Goal: Task Accomplishment & Management: Use online tool/utility

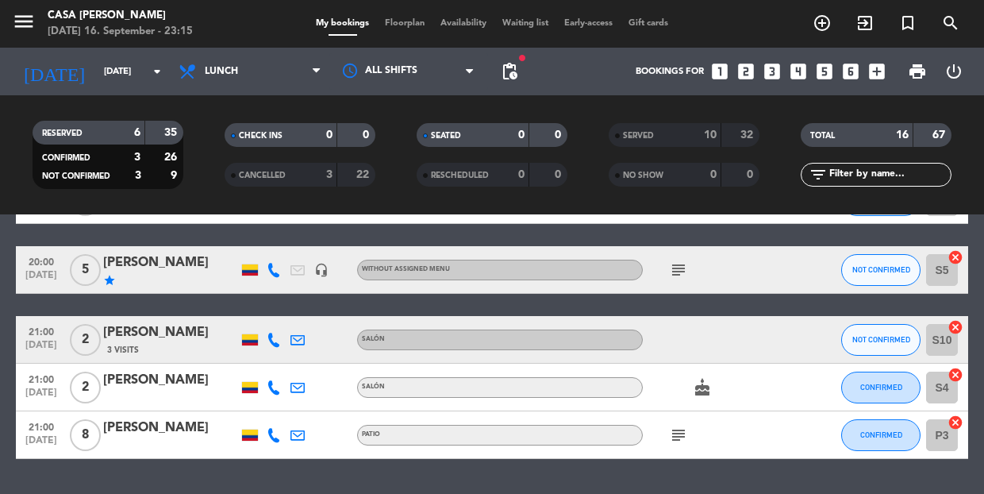
scroll to position [182, 0]
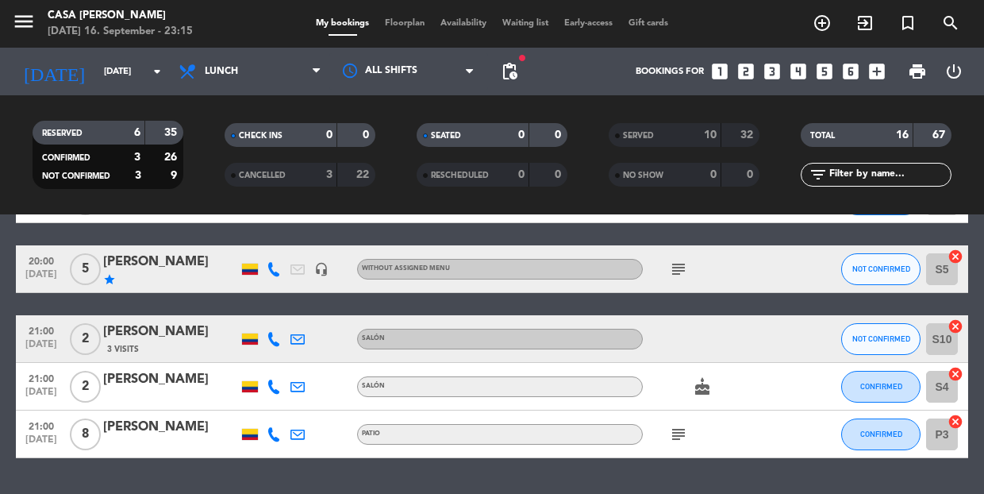
click at [404, 19] on span "Floorplan" at bounding box center [405, 23] width 56 height 9
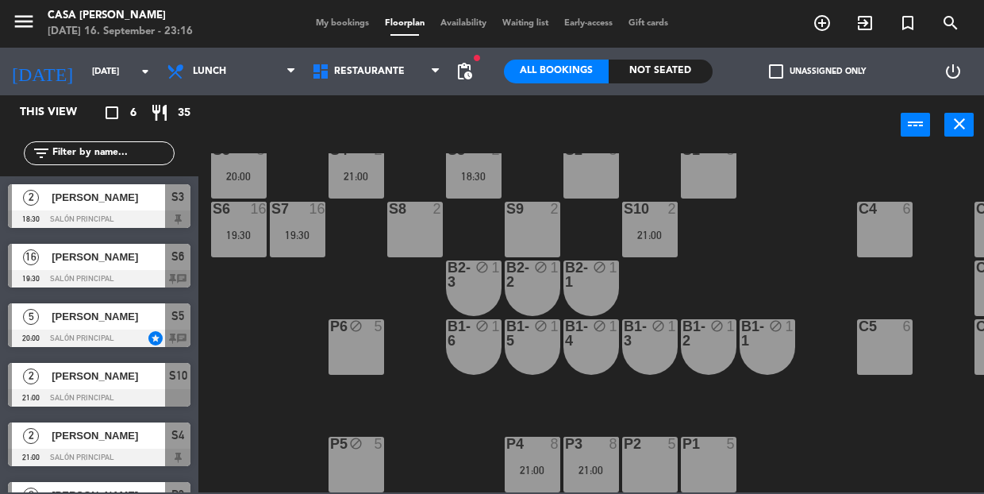
scroll to position [48, 0]
click at [588, 464] on div "21:00" at bounding box center [592, 469] width 56 height 11
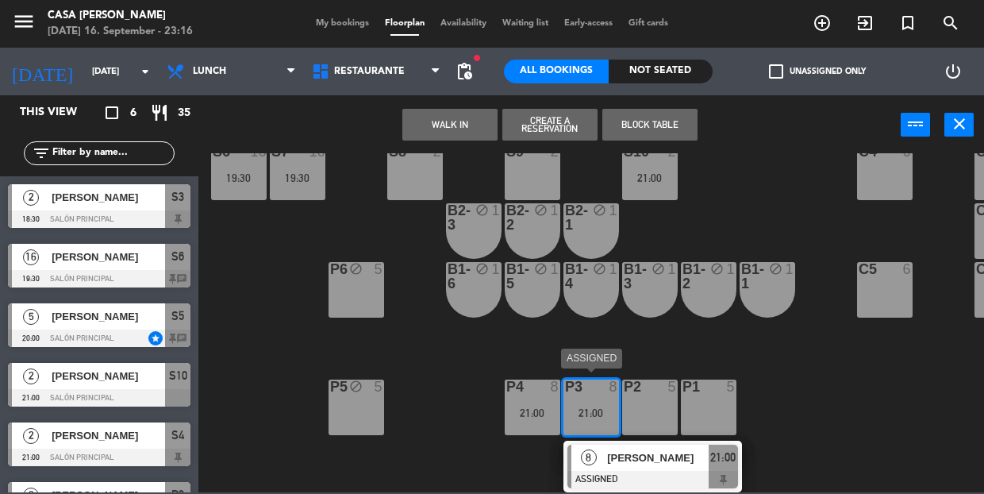
click at [648, 471] on div at bounding box center [652, 479] width 171 height 17
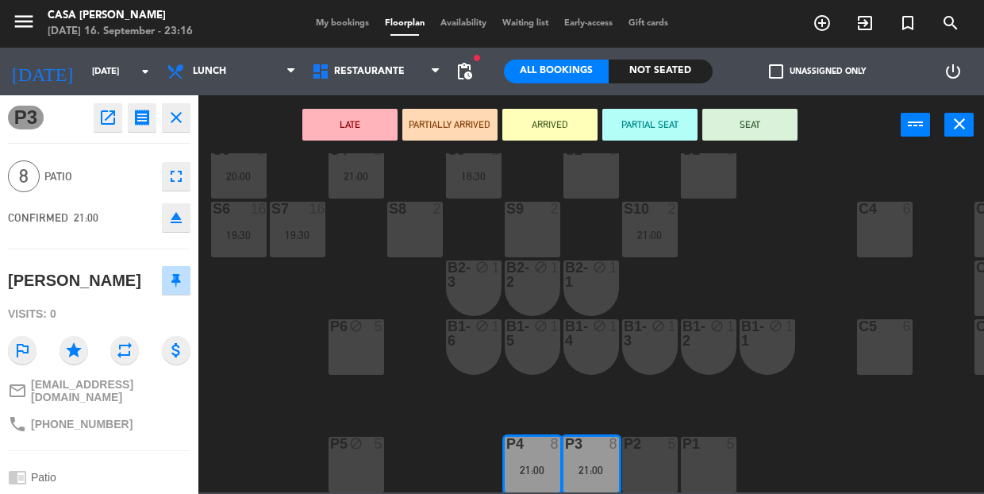
click at [571, 382] on div "S5 5 20:00 S4 2 21:00 S3 2 18:30 S2 5 S1 5 S6 16 19:30 S7 16 19:30 S8 2 S9 2 S1…" at bounding box center [596, 322] width 776 height 339
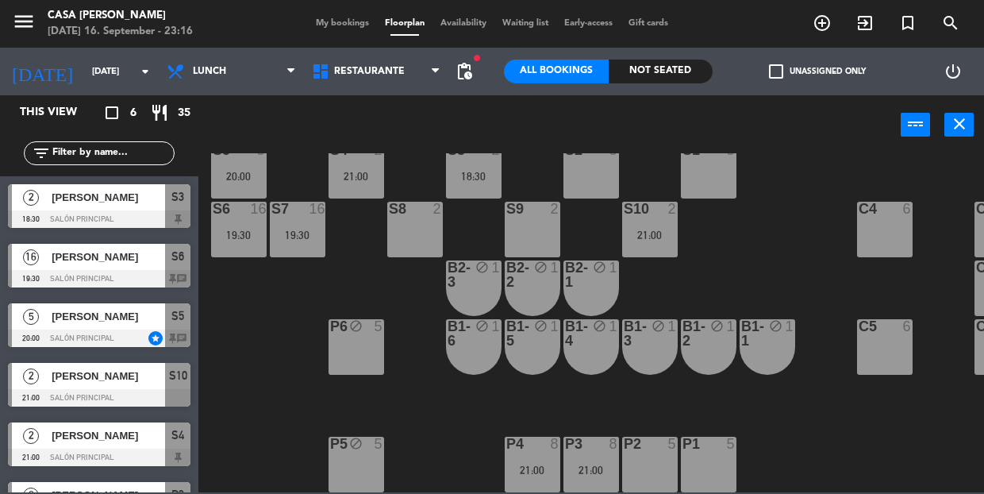
scroll to position [41, 0]
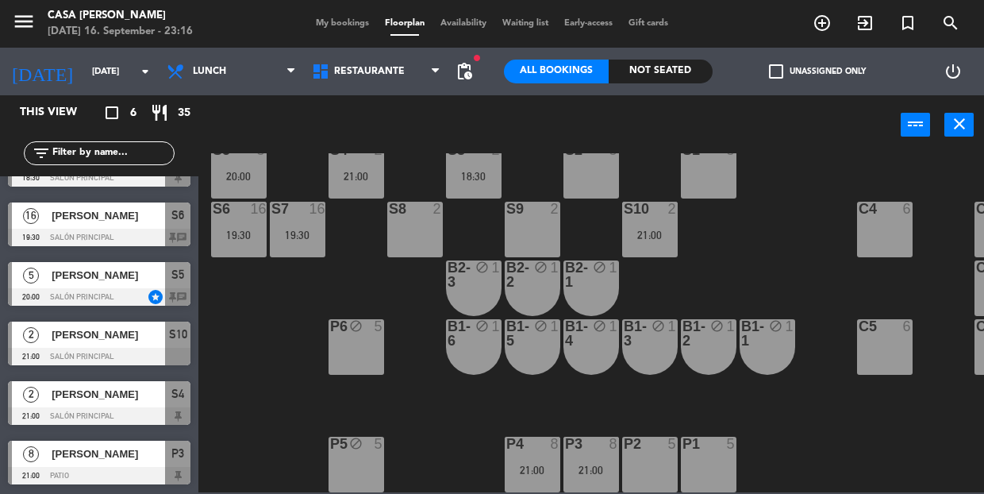
click at [310, 236] on div "S7 16 19:30" at bounding box center [298, 230] width 56 height 56
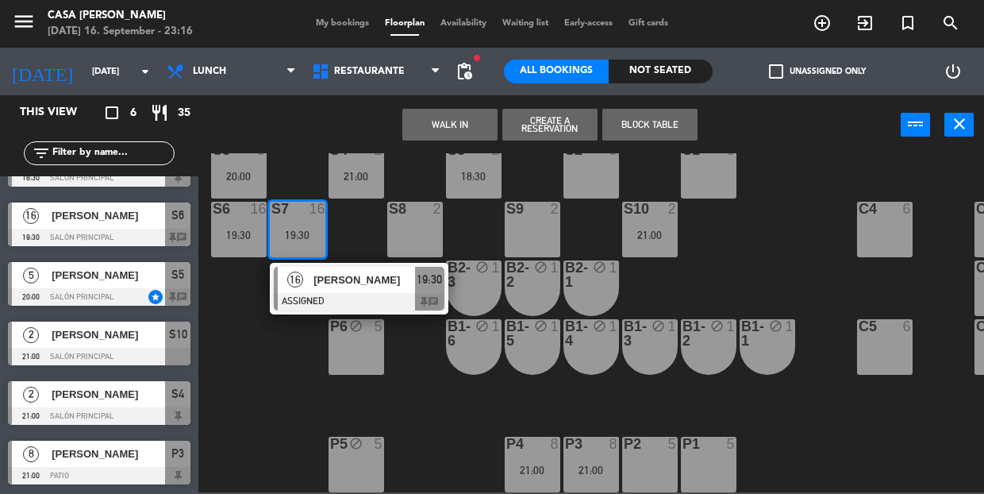
click at [361, 286] on div "[STREET_ADDRESS][PERSON_NAME] 19:30 chat" at bounding box center [359, 289] width 202 height 52
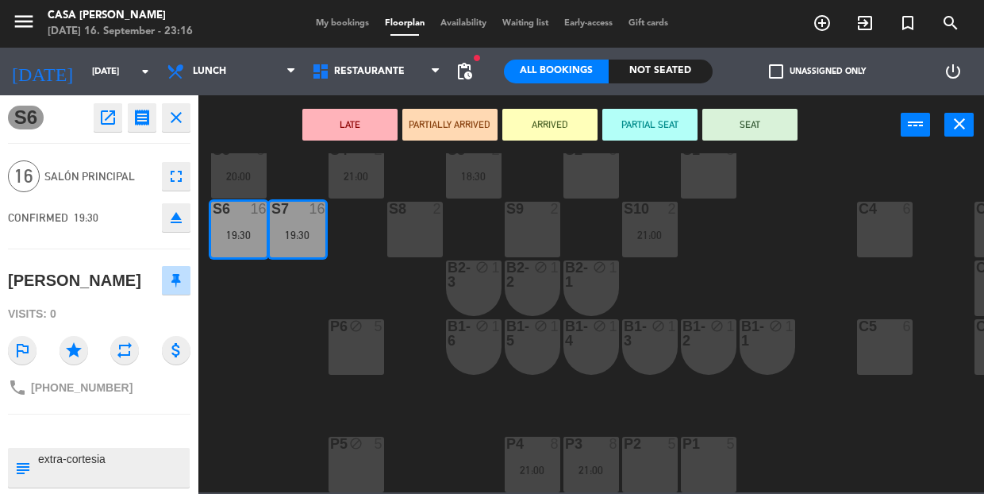
click at [300, 383] on div "S5 5 20:00 S4 2 21:00 S3 2 18:30 S2 5 S1 5 S6 16 19:30 S7 16 19:30 S8 2 S9 2 S1…" at bounding box center [596, 322] width 776 height 339
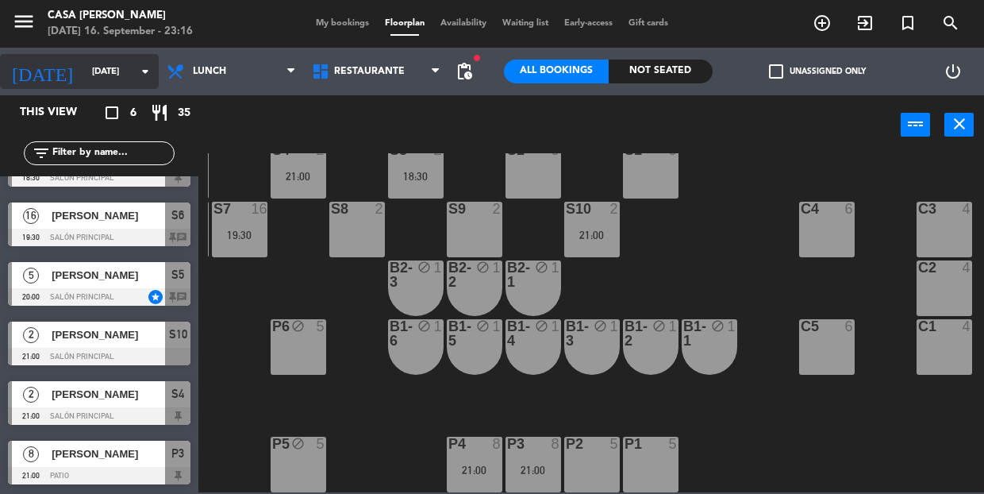
click at [98, 67] on input "[DATE]" at bounding box center [145, 72] width 122 height 26
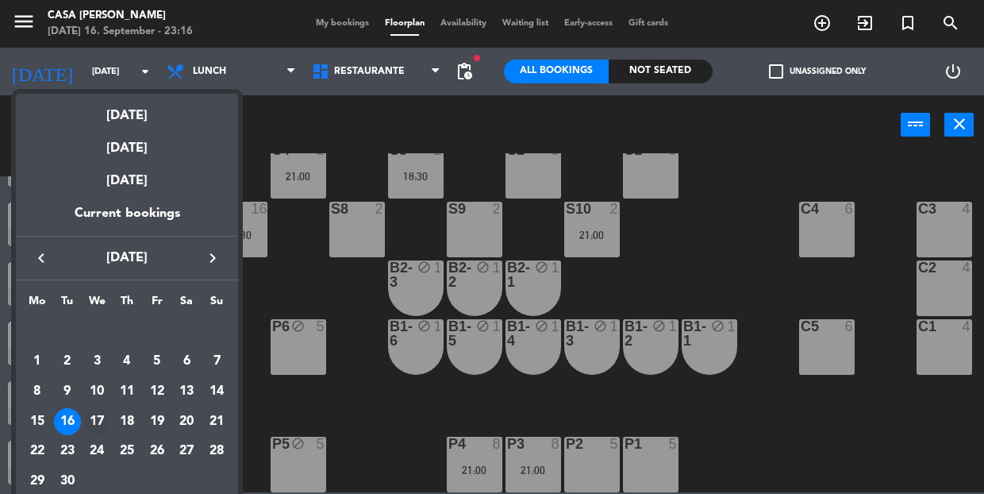
click at [100, 424] on div "17" at bounding box center [96, 421] width 27 height 27
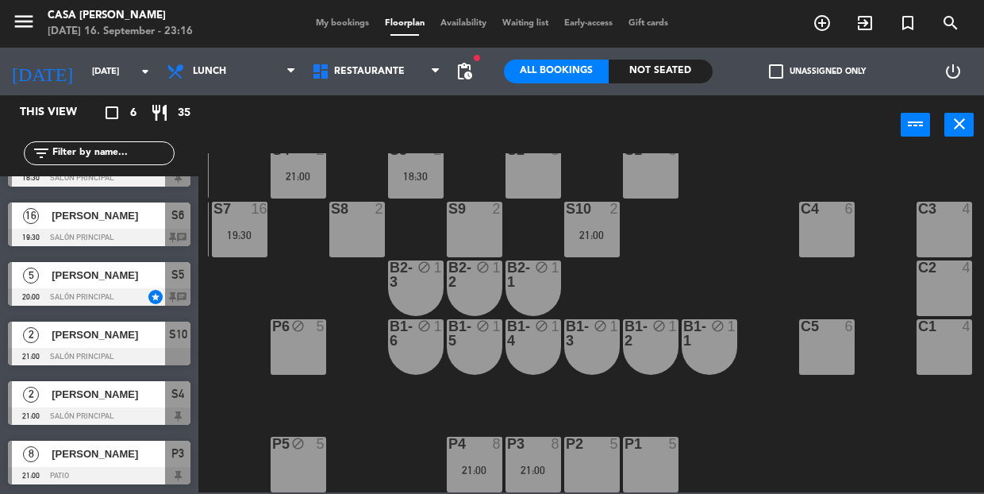
type input "[DATE]"
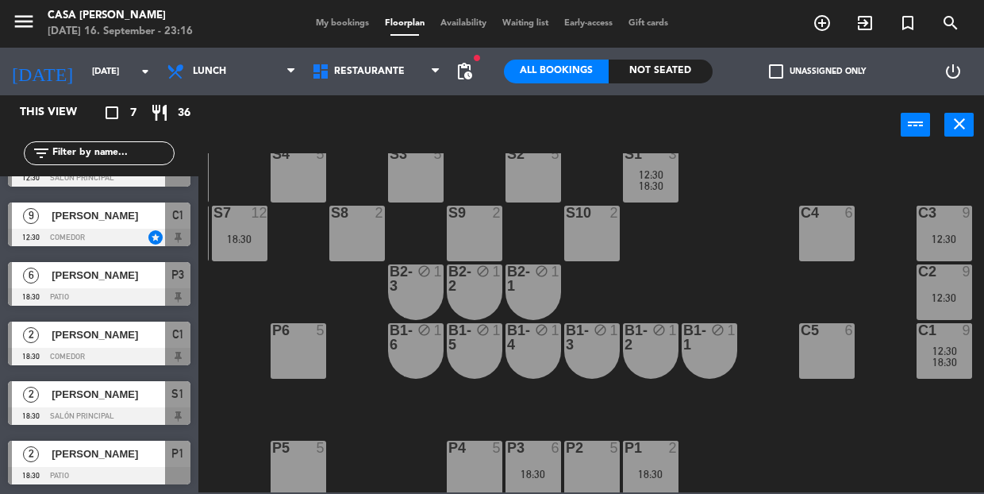
scroll to position [35, 58]
click at [983, 241] on div "S5 5 S4 5 S3 5 S2 5 S1 3 12:30 18:30 S6 12 18:30 S7 12 18:30 S8 2 S9 2 S10 2 C3…" at bounding box center [596, 322] width 776 height 339
click at [967, 242] on div "12:30" at bounding box center [945, 238] width 56 height 11
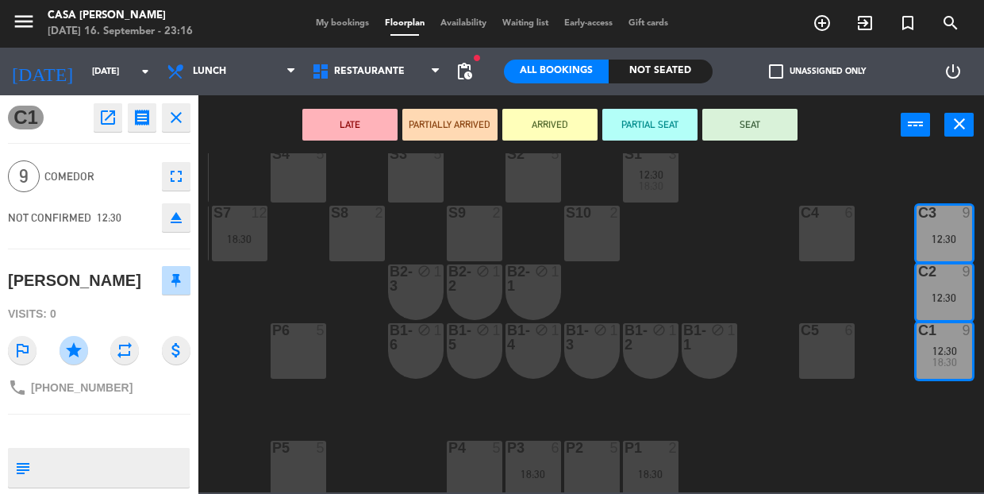
click at [361, 220] on div "S8 2" at bounding box center [357, 214] width 56 height 16
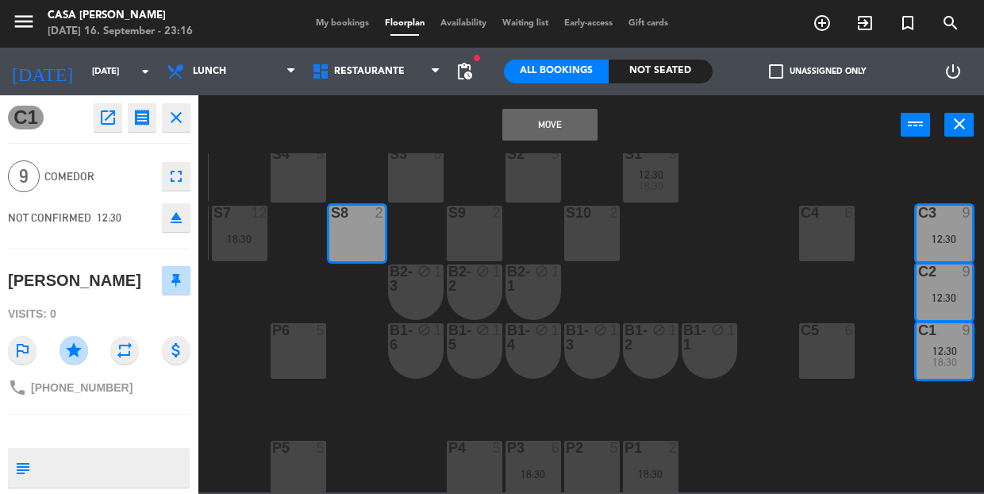
click at [521, 119] on button "Move" at bounding box center [549, 125] width 95 height 32
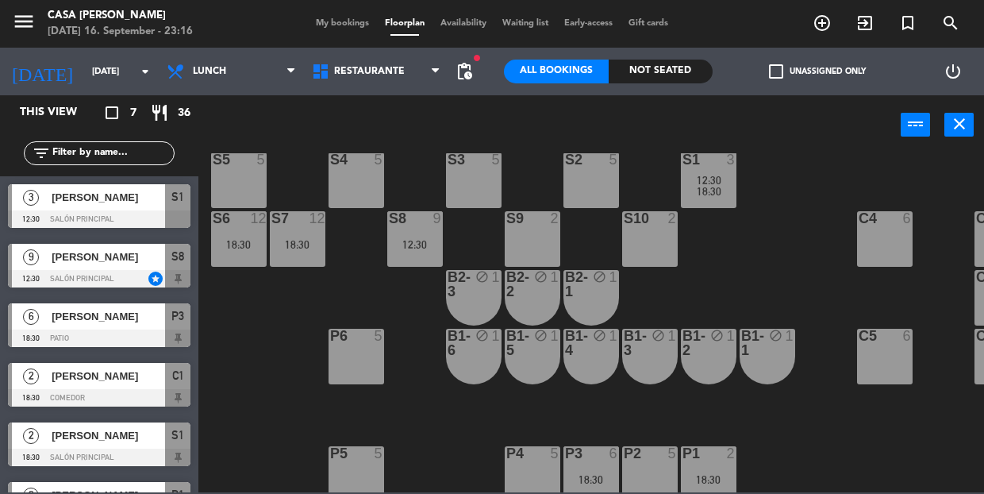
scroll to position [25, 0]
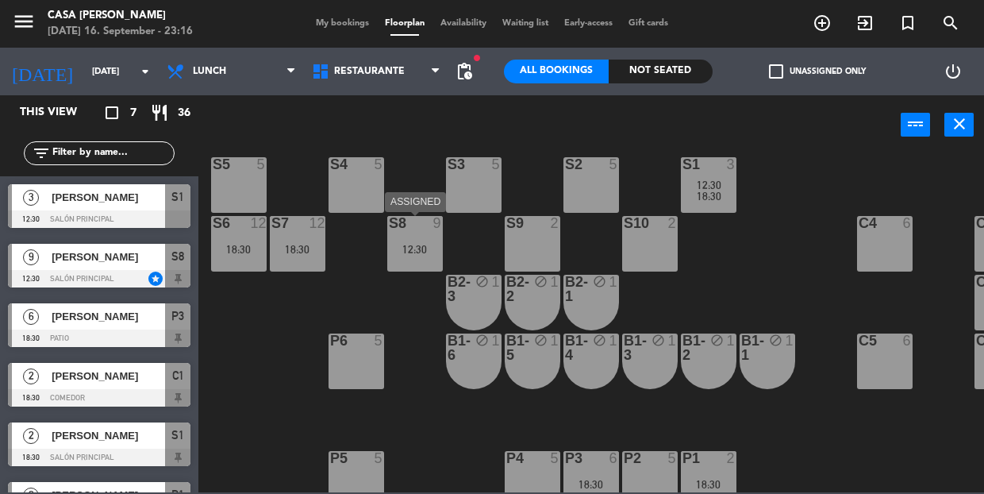
click at [411, 256] on div "S8 9 12:30" at bounding box center [415, 244] width 56 height 56
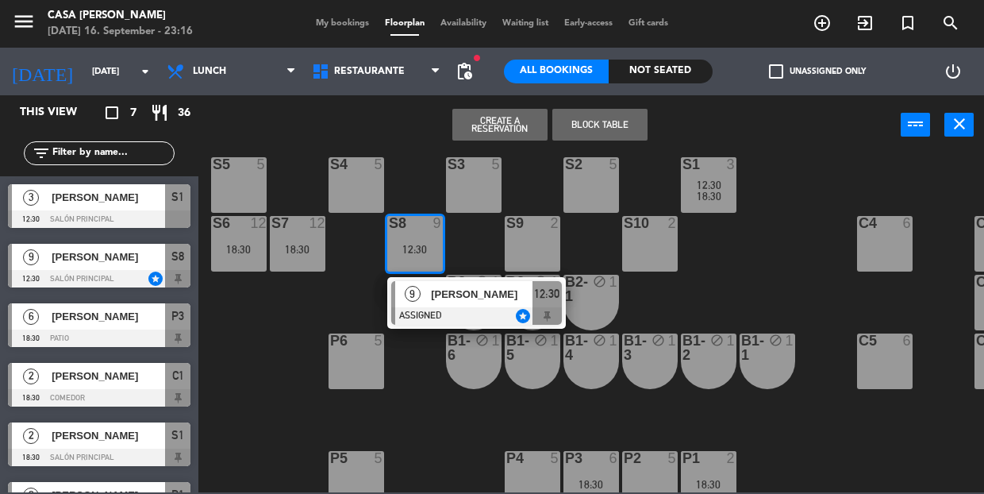
click at [473, 315] on div at bounding box center [476, 315] width 171 height 17
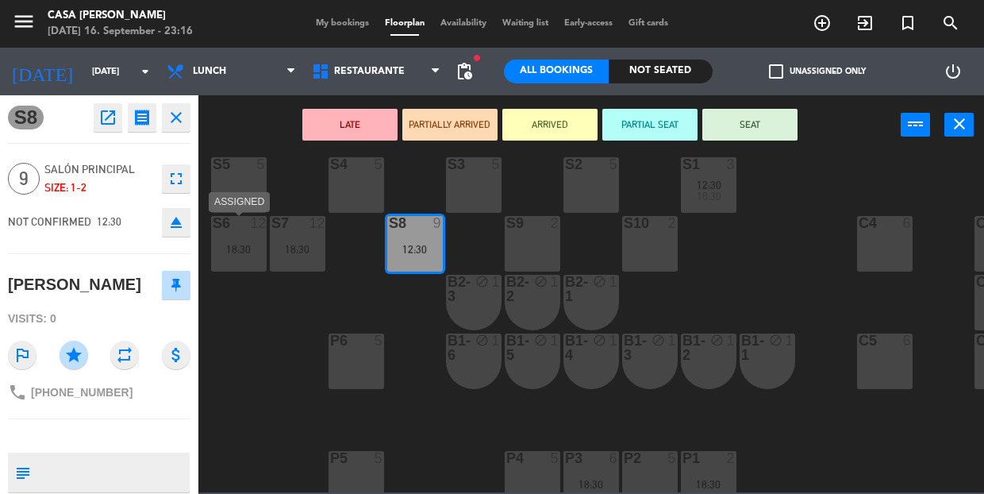
click at [251, 263] on div "S6 12 18:30" at bounding box center [239, 244] width 56 height 56
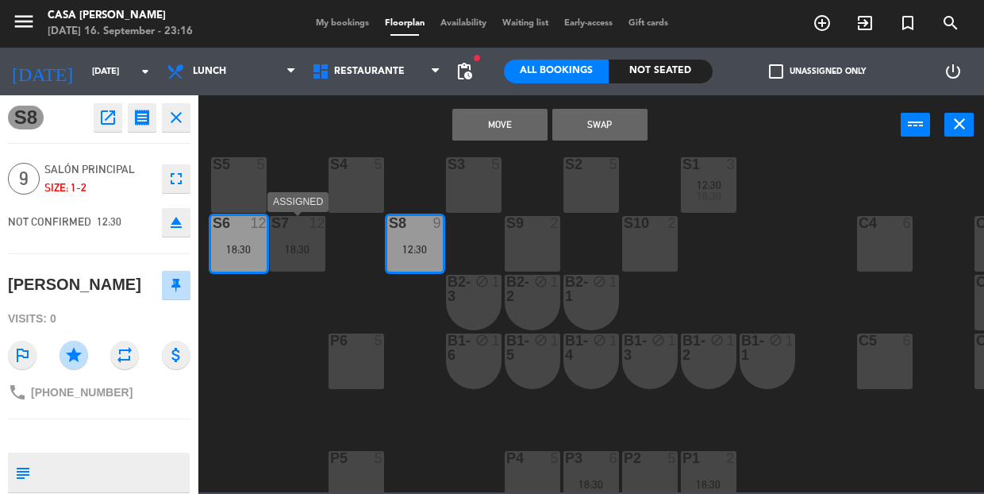
click at [294, 261] on div "S7 12 18:30" at bounding box center [298, 244] width 56 height 56
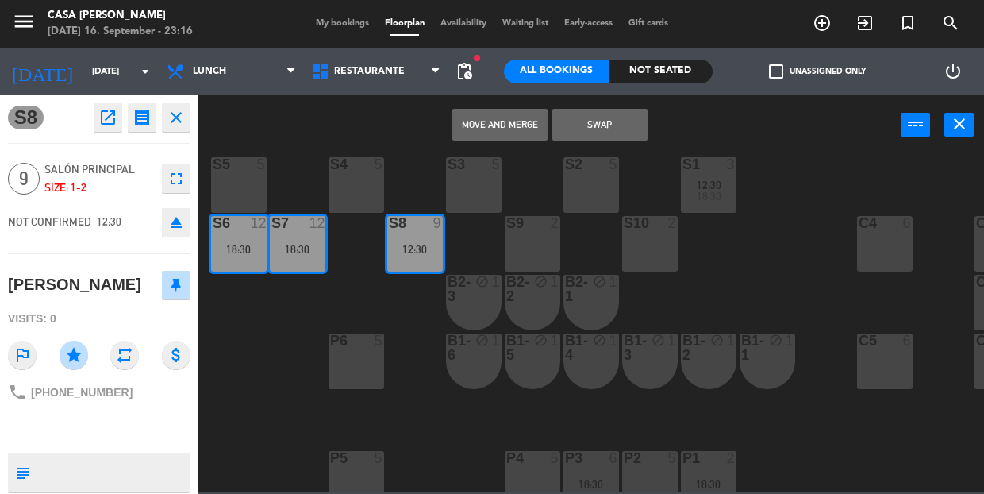
click at [521, 127] on button "Move and Merge" at bounding box center [499, 125] width 95 height 32
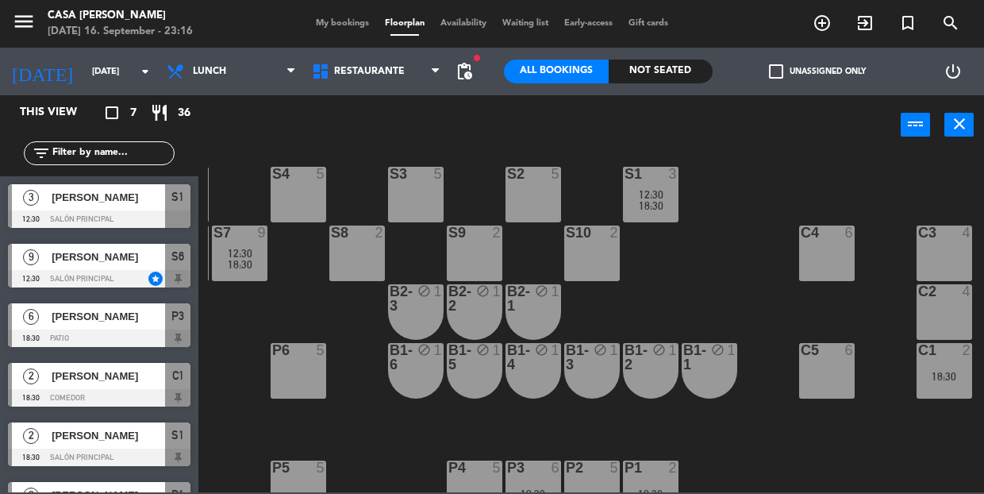
scroll to position [15, 58]
click at [928, 370] on div "18:30" at bounding box center [945, 376] width 56 height 12
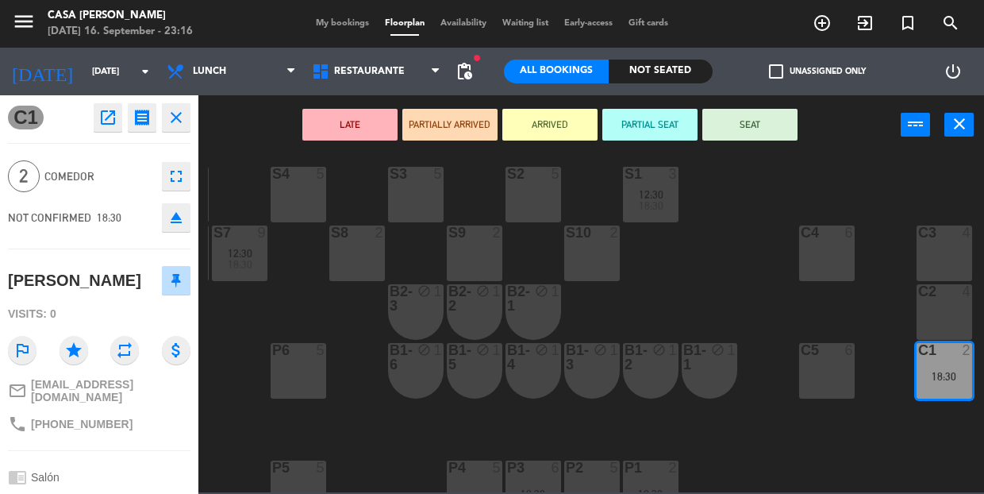
click at [532, 208] on div "S2 5" at bounding box center [534, 195] width 56 height 56
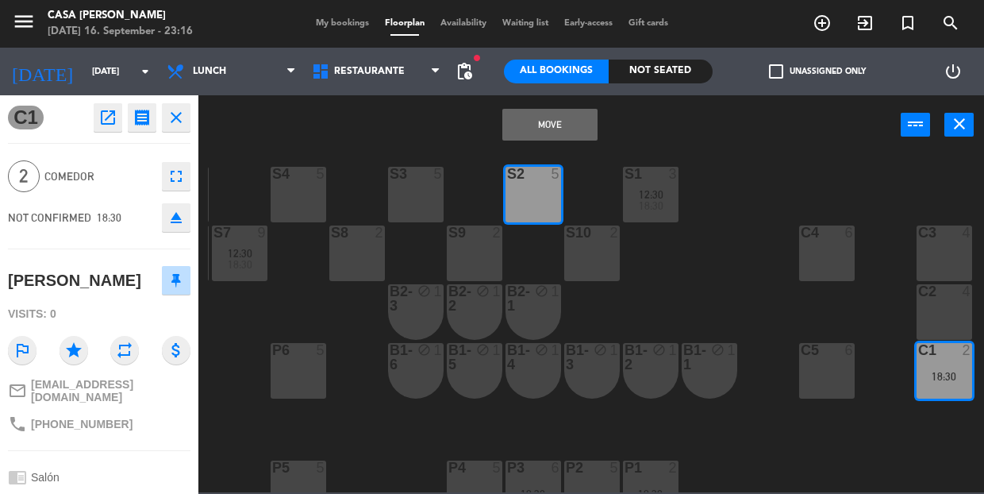
click at [571, 130] on button "Move" at bounding box center [549, 125] width 95 height 32
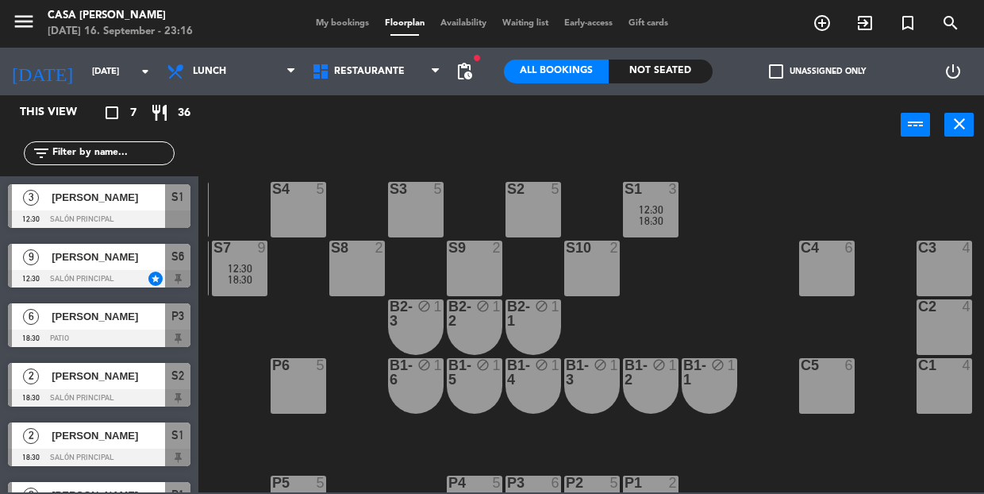
scroll to position [0, 58]
